Goal: Task Accomplishment & Management: Use online tool/utility

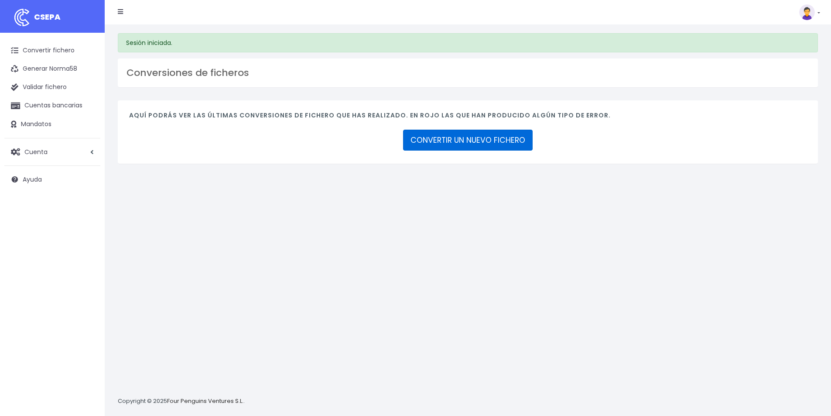
click at [463, 139] on link "CONVERTIR UN NUEVO FICHERO" at bounding box center [468, 140] width 130 height 21
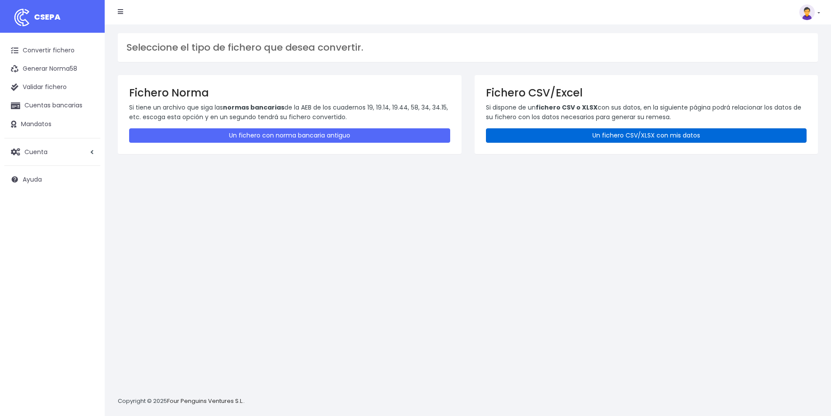
click at [628, 133] on link "Un fichero CSV/XLSX con mis datos" at bounding box center [646, 135] width 321 height 14
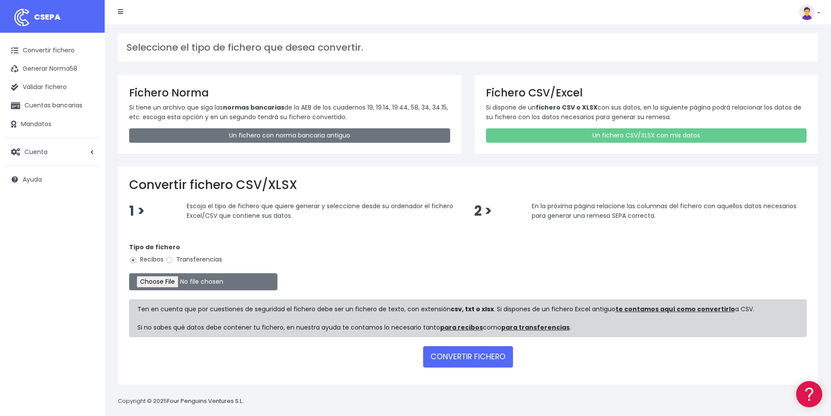
click at [181, 256] on label "Transferencias" at bounding box center [193, 259] width 57 height 9
click at [173, 256] on input "Transferencias" at bounding box center [169, 260] width 8 height 8
radio input "true"
click at [184, 281] on input "file" at bounding box center [203, 281] width 148 height 17
type input "C:\fakepath\fichero pagos 09.10.2025 elidalbo spain.csv"
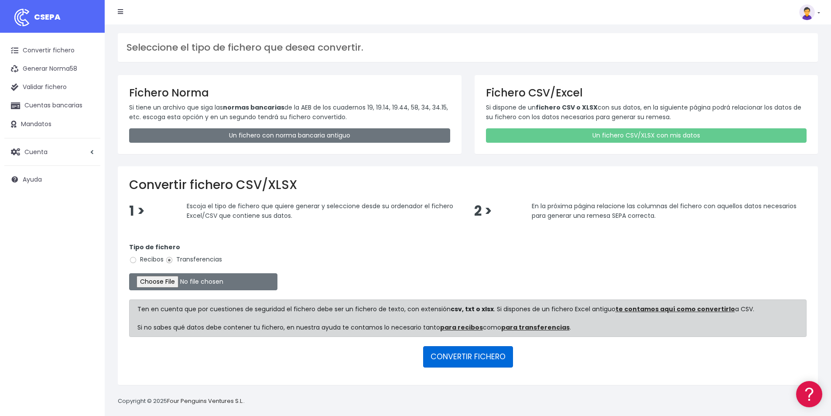
click at [459, 358] on button "CONVERTIR FICHERO" at bounding box center [468, 356] width 90 height 21
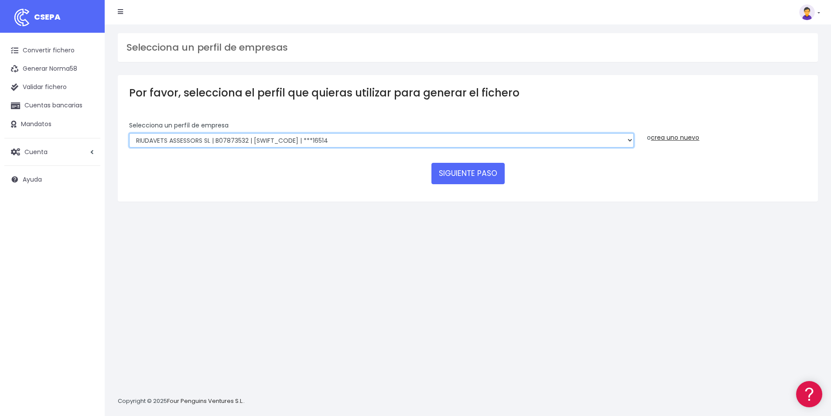
click at [297, 144] on select "RIUDAVETS ASSESSORS SL | B07873532 | CAIXESBBXXX | ***16514 FONTENILLE SANTA PO…" at bounding box center [381, 140] width 505 height 15
select select "272"
click at [129, 133] on select "RIUDAVETS ASSESSORS SL | B07873532 | CAIXESBBXXX | ***16514 FONTENILLE SANTA PO…" at bounding box center [381, 140] width 505 height 15
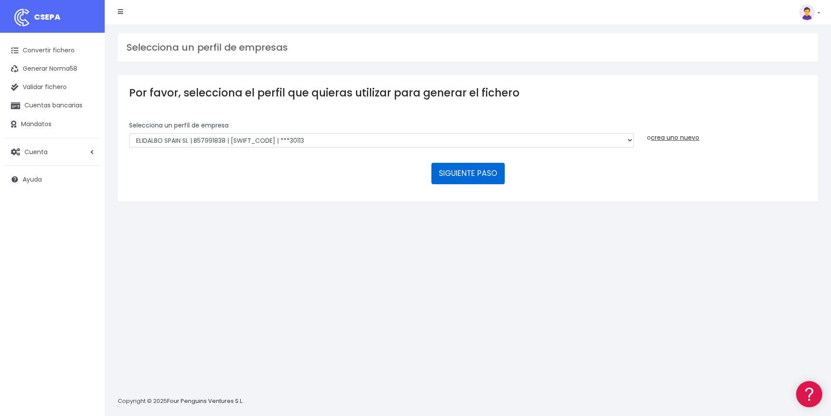
click at [487, 175] on button "SIGUIENTE PASO" at bounding box center [467, 173] width 73 height 21
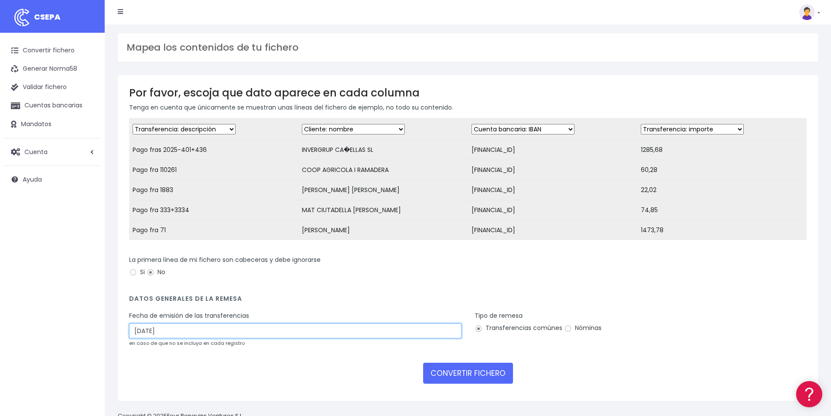
click at [186, 338] on input "11/10/2025" at bounding box center [295, 330] width 332 height 15
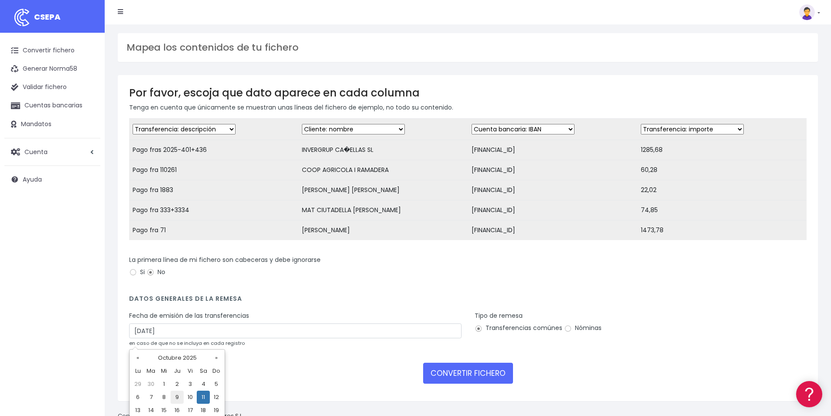
click at [177, 396] on td "9" at bounding box center [177, 396] width 13 height 13
type input "09/10/2025"
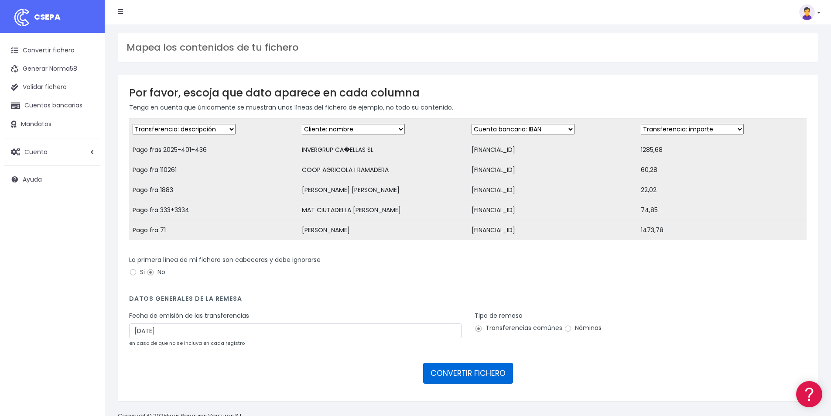
click at [469, 377] on button "CONVERTIR FICHERO" at bounding box center [468, 372] width 90 height 21
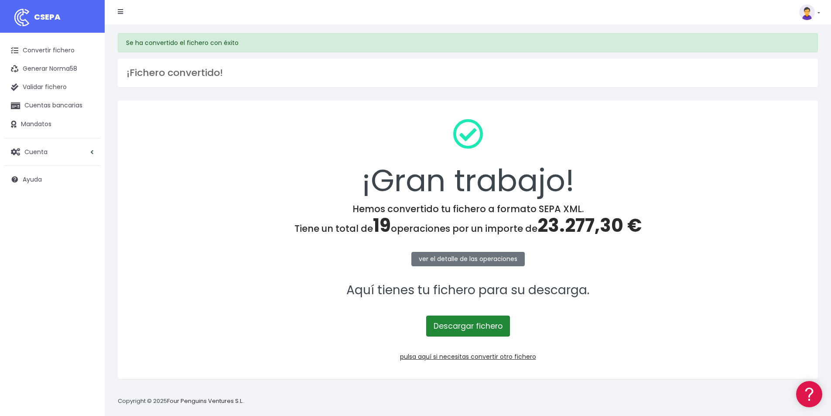
click at [495, 326] on link "Descargar fichero" at bounding box center [468, 325] width 84 height 21
